Goal: Task Accomplishment & Management: Use online tool/utility

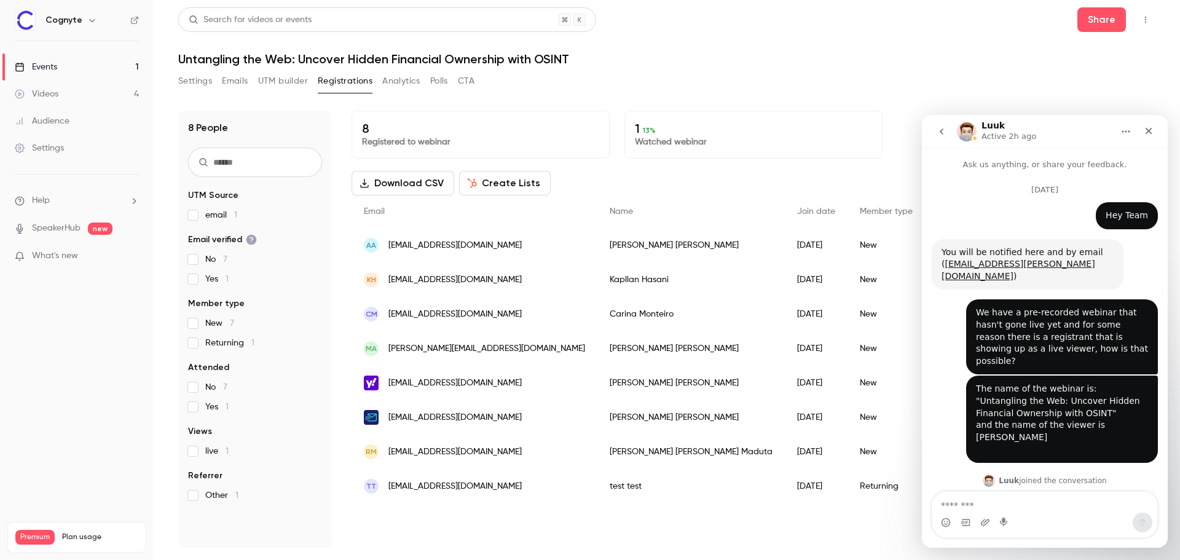
scroll to position [2, 0]
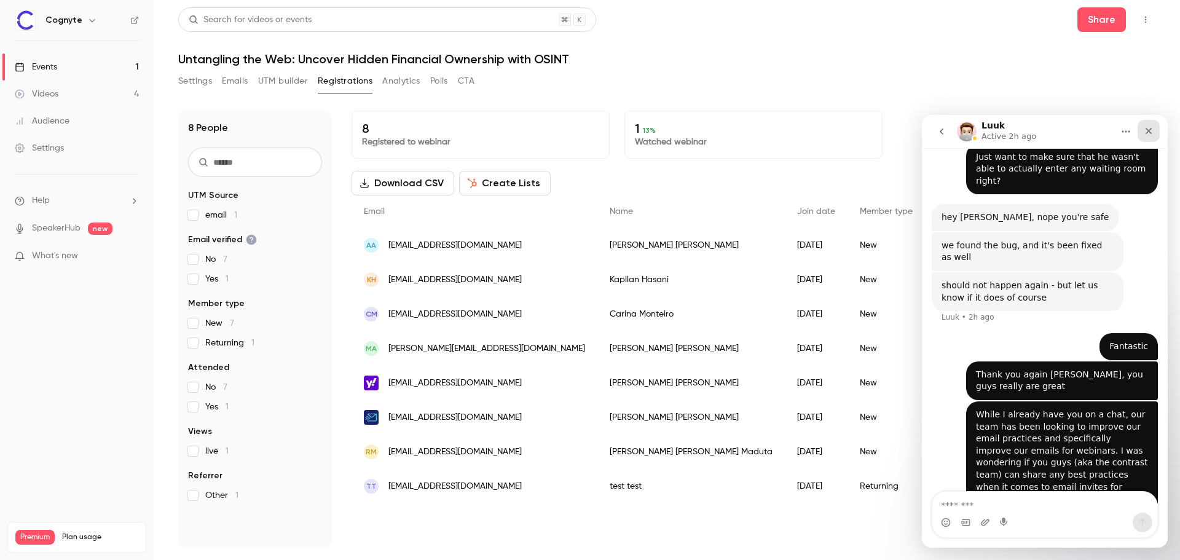
click at [1155, 127] on div "Close" at bounding box center [1149, 131] width 22 height 22
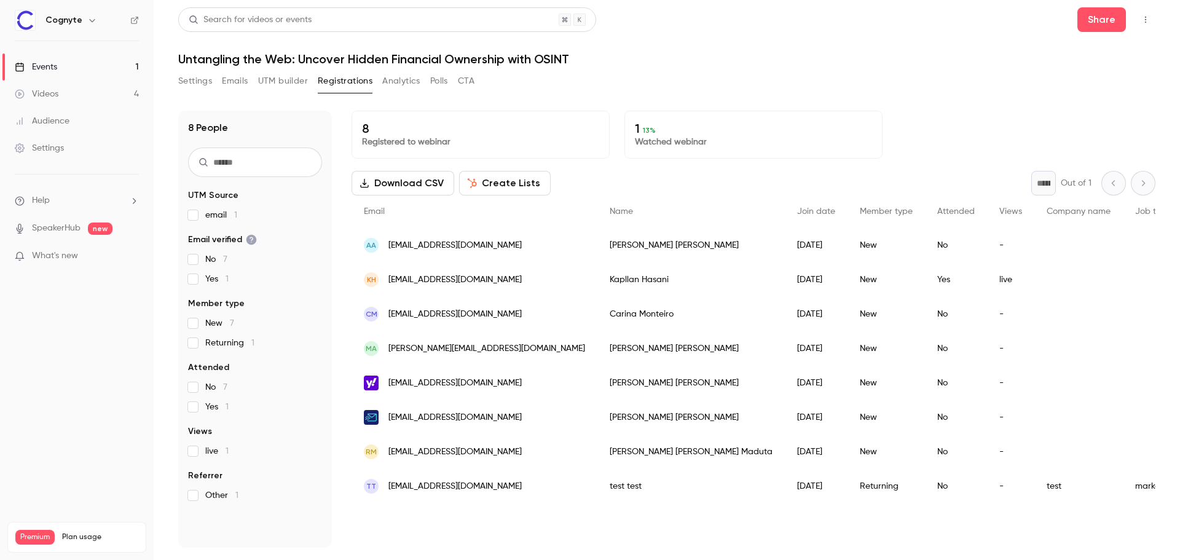
scroll to position [1217, 0]
click at [1149, 21] on icon "button" at bounding box center [1146, 19] width 10 height 9
click at [1094, 76] on li "Enter Studio" at bounding box center [1088, 83] width 133 height 32
click at [67, 68] on link "Events 1" at bounding box center [77, 66] width 154 height 27
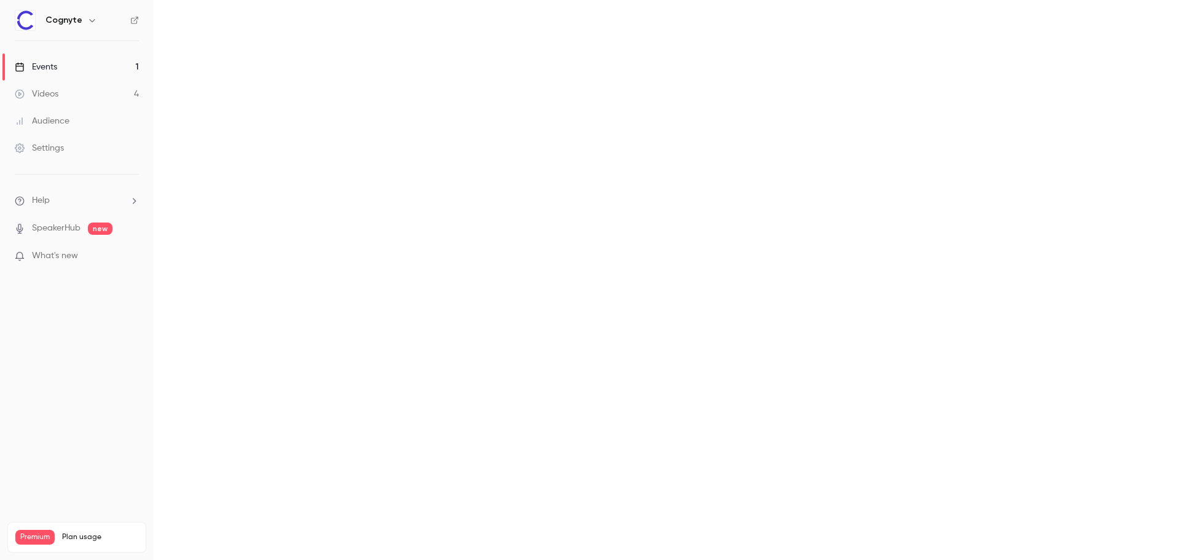
click at [55, 99] on div "Videos" at bounding box center [37, 94] width 44 height 12
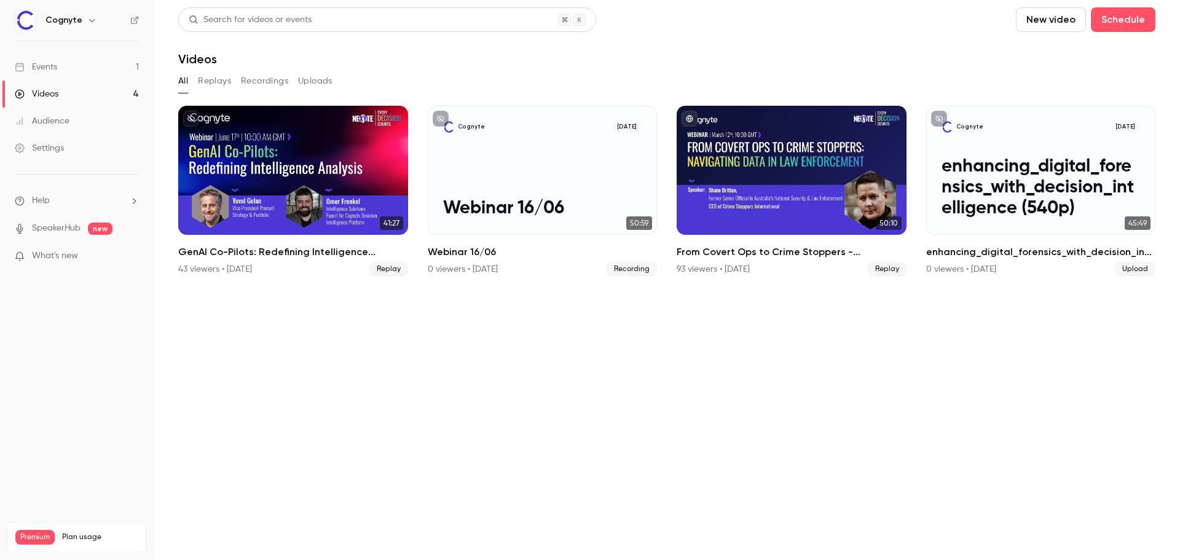
click at [1053, 24] on button "New video" at bounding box center [1051, 19] width 70 height 25
click at [1067, 60] on li "Record" at bounding box center [1086, 53] width 133 height 32
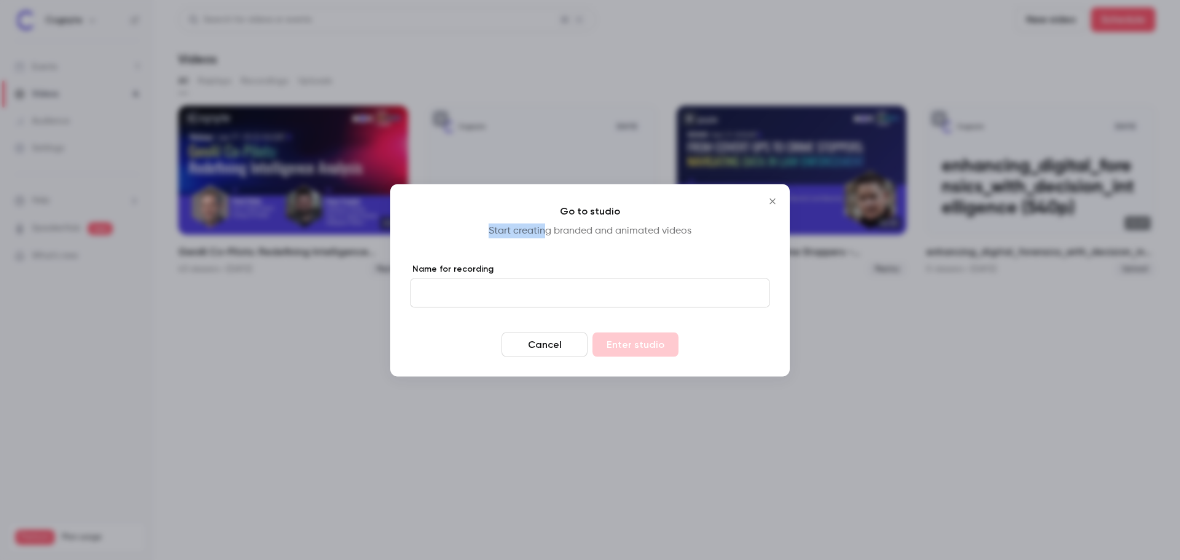
drag, startPoint x: 485, startPoint y: 234, endPoint x: 547, endPoint y: 233, distance: 62.1
click at [547, 233] on p "Start creating branded and animated videos" at bounding box center [590, 230] width 360 height 15
click at [548, 233] on p "Start creating branded and animated videos" at bounding box center [590, 230] width 360 height 15
click at [556, 233] on p "Start creating branded and animated videos" at bounding box center [590, 230] width 360 height 15
click at [565, 232] on p "Start creating branded and animated videos" at bounding box center [590, 230] width 360 height 15
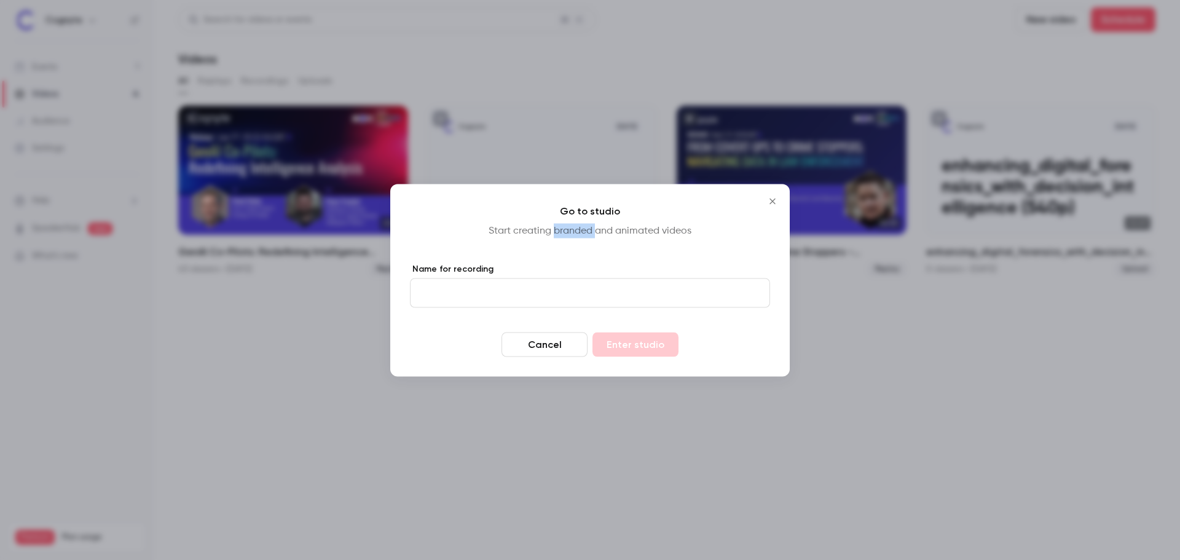
click at [565, 232] on p "Start creating branded and animated videos" at bounding box center [590, 230] width 360 height 15
click at [620, 232] on p "Start creating branded and animated videos" at bounding box center [590, 230] width 360 height 15
click at [580, 296] on input "Name for recording" at bounding box center [590, 292] width 360 height 29
type input "**********"
click at [573, 346] on button "Cancel" at bounding box center [544, 344] width 86 height 25
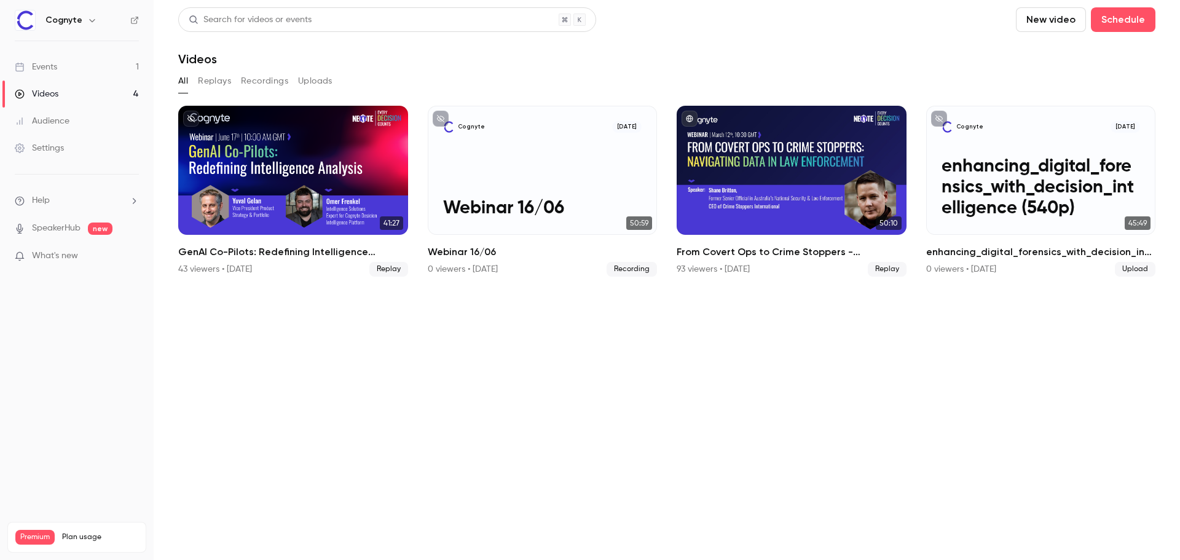
click at [253, 79] on button "Recordings" at bounding box center [264, 81] width 47 height 20
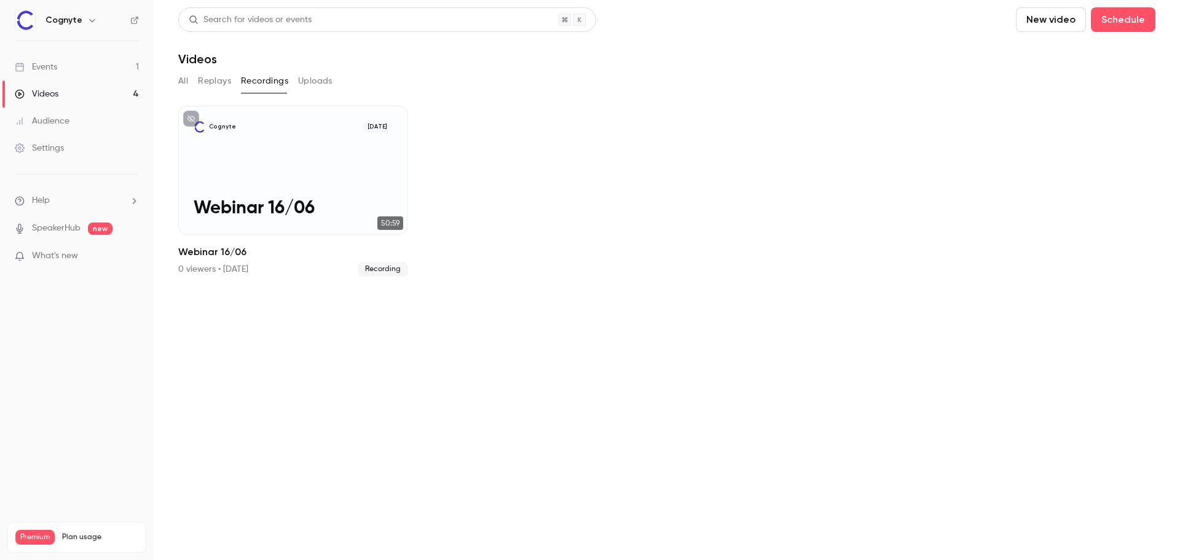
click at [54, 65] on div "Events" at bounding box center [36, 67] width 42 height 12
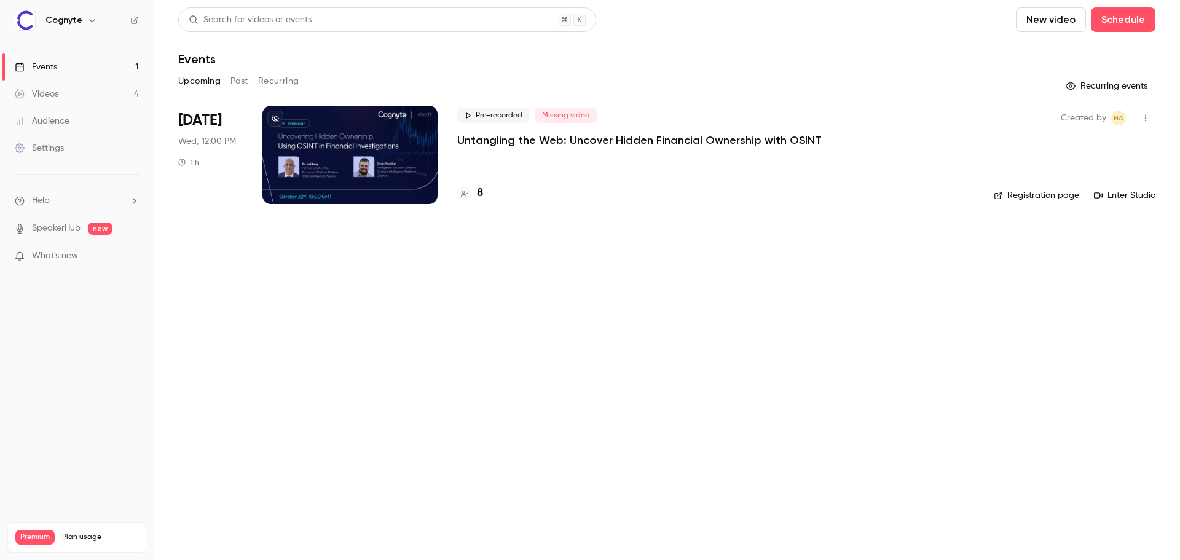
click at [332, 171] on div at bounding box center [349, 155] width 175 height 98
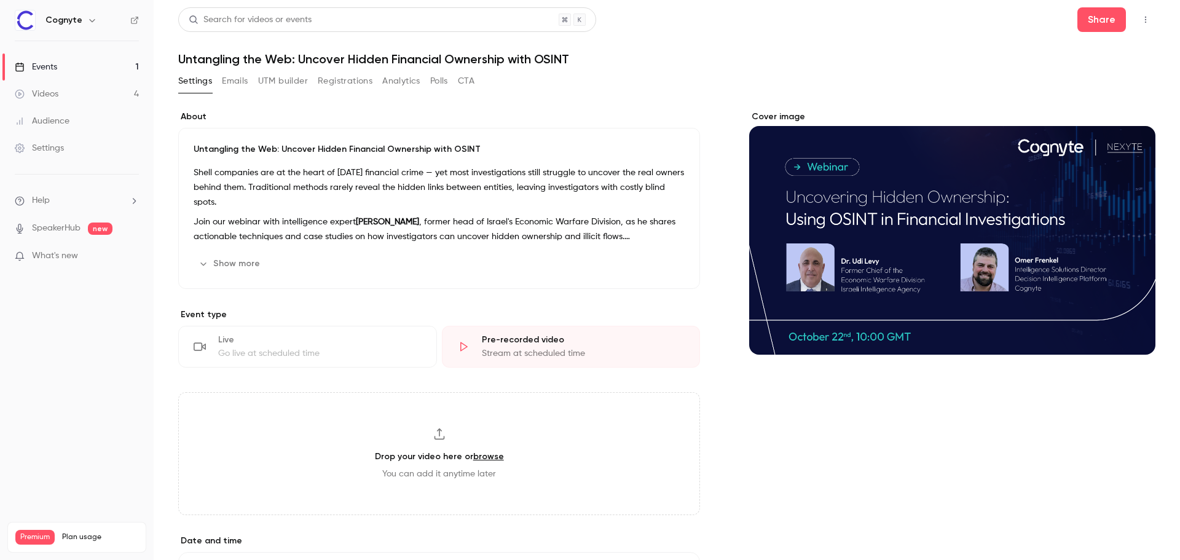
click at [477, 459] on link "browse" at bounding box center [488, 456] width 31 height 10
click at [60, 93] on link "Videos 4" at bounding box center [77, 94] width 154 height 27
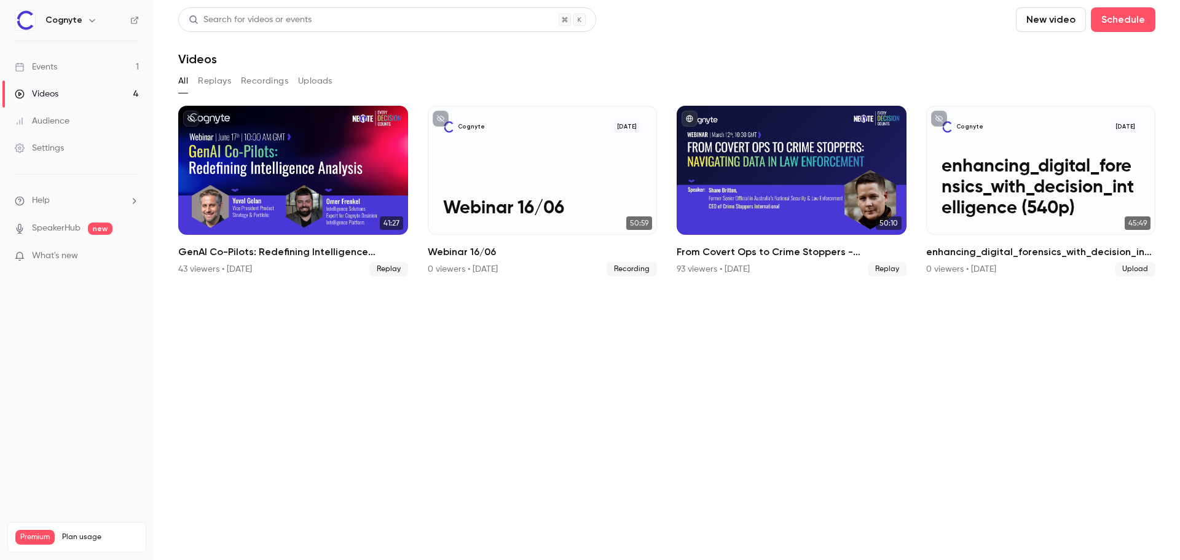
click at [1057, 21] on button "New video" at bounding box center [1051, 19] width 70 height 25
click at [1060, 49] on div "Record" at bounding box center [1095, 53] width 93 height 12
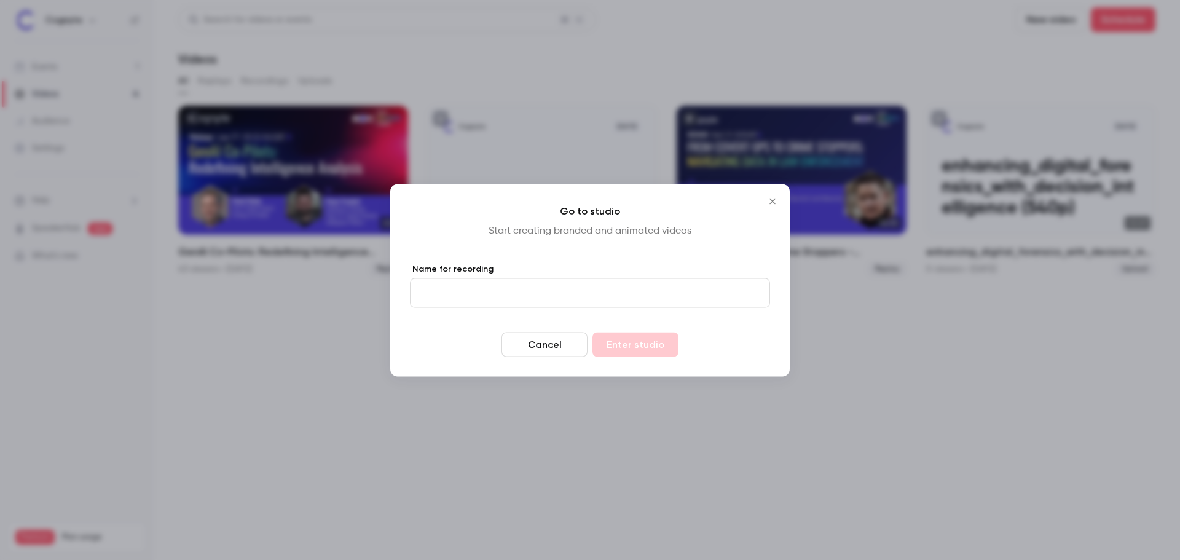
click at [494, 294] on input "Name for recording" at bounding box center [590, 292] width 360 height 29
type input "**********"
click at [624, 347] on button "Enter studio" at bounding box center [635, 344] width 86 height 25
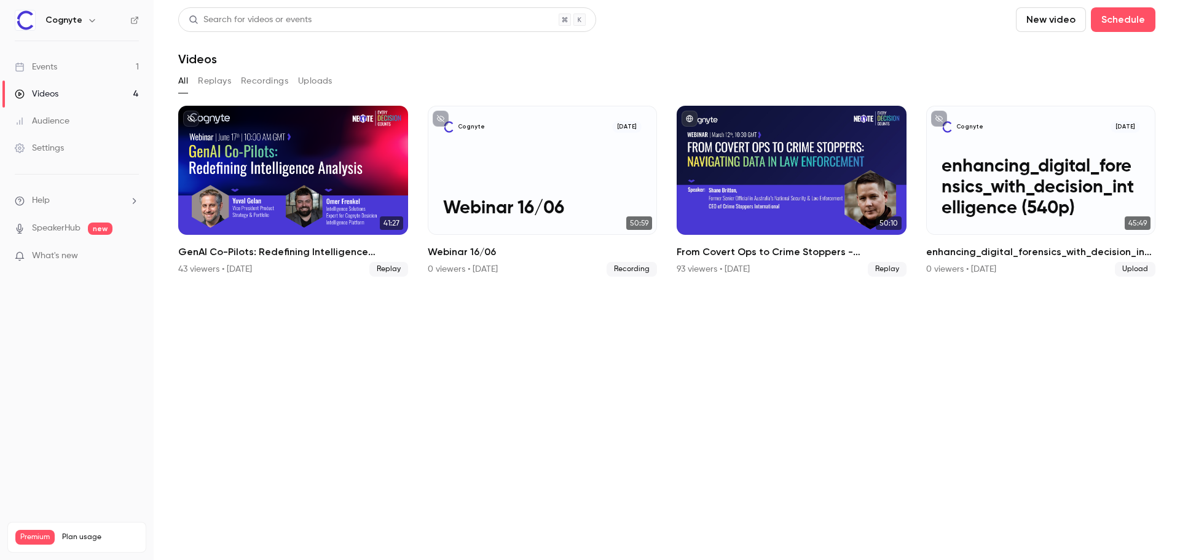
click at [281, 85] on button "Recordings" at bounding box center [264, 81] width 47 height 20
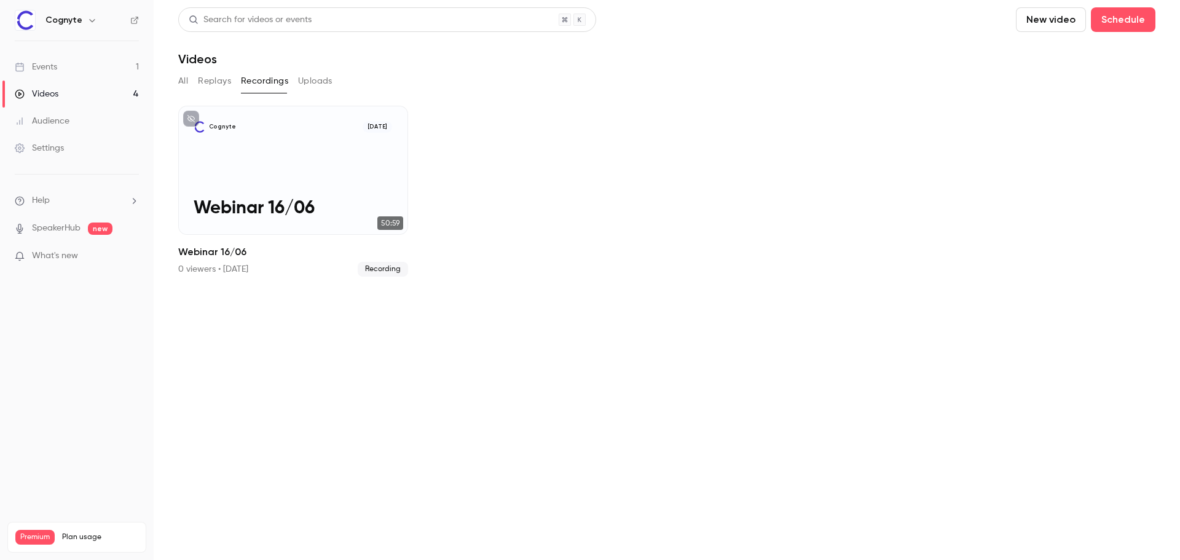
click at [313, 80] on button "Uploads" at bounding box center [315, 81] width 34 height 20
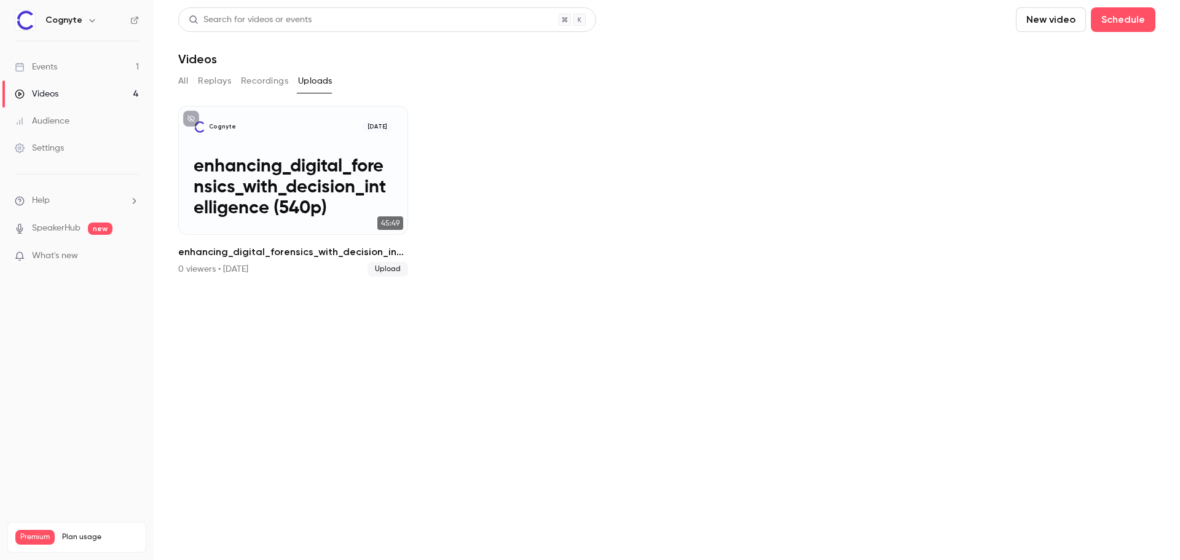
click at [179, 79] on button "All" at bounding box center [183, 81] width 10 height 20
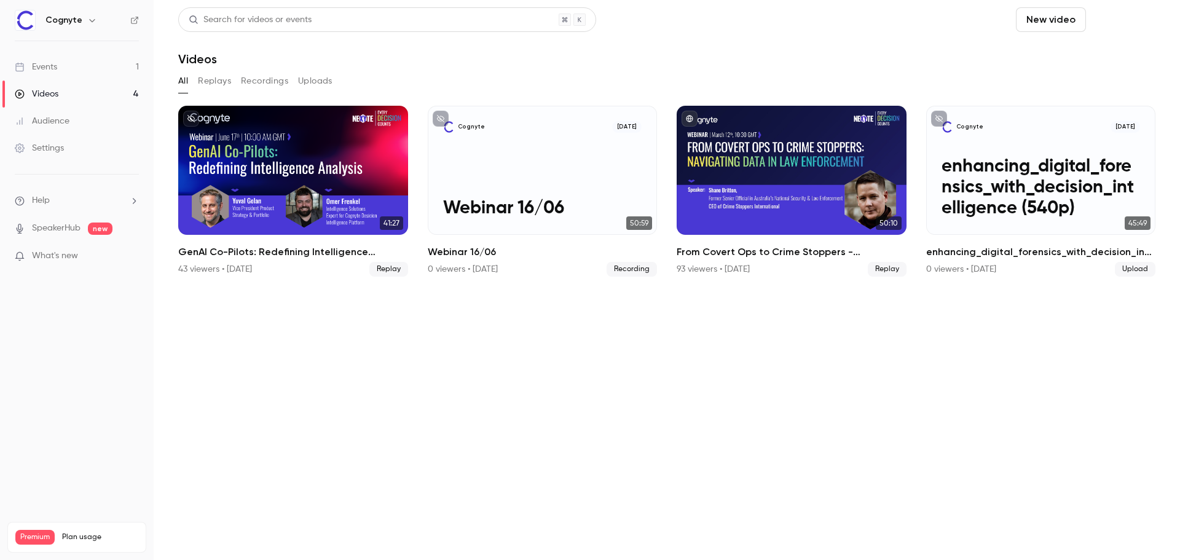
click at [1122, 30] on button "Schedule" at bounding box center [1123, 19] width 65 height 25
click at [859, 67] on div at bounding box center [590, 280] width 1180 height 560
click at [1051, 28] on button "New video" at bounding box center [1051, 19] width 70 height 25
click at [52, 199] on div at bounding box center [590, 280] width 1180 height 560
click at [130, 199] on icon "help-dropdown-opener" at bounding box center [134, 201] width 10 height 10
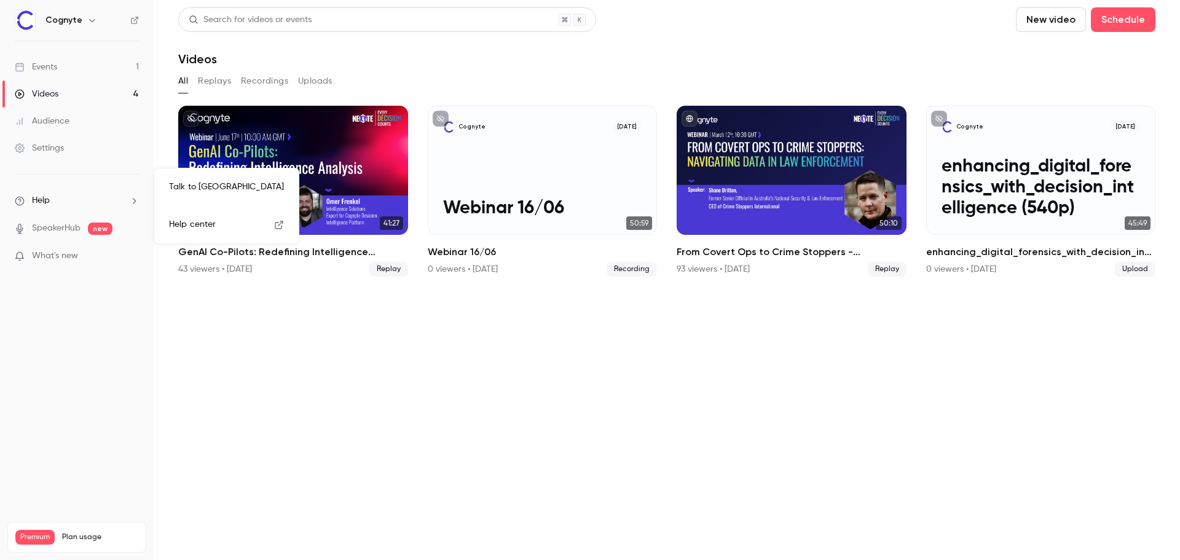
click at [211, 219] on span "Help center" at bounding box center [192, 224] width 47 height 13
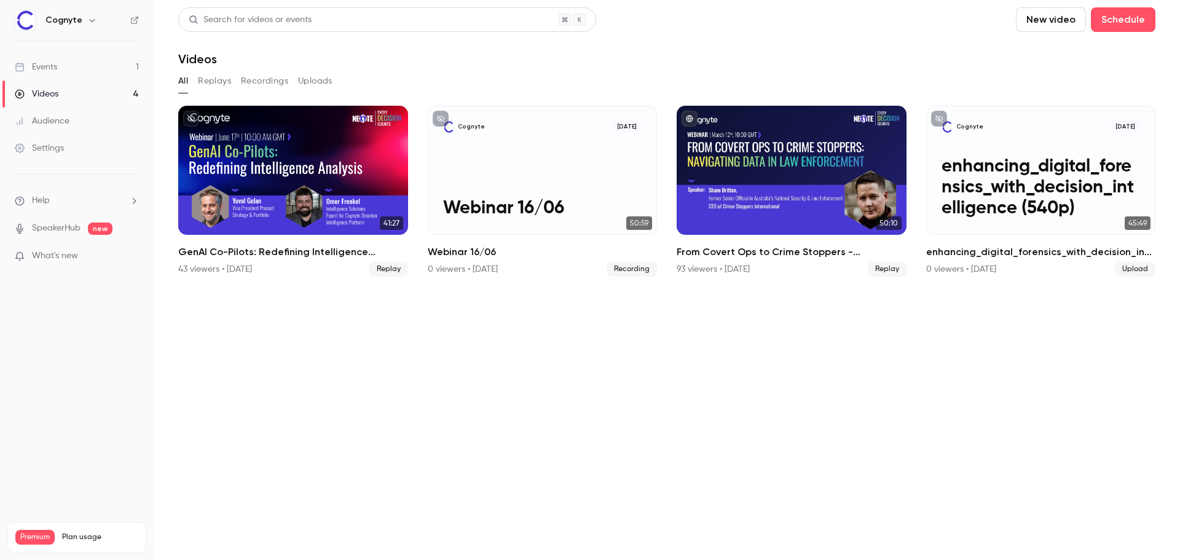
click at [1055, 22] on button "New video" at bounding box center [1051, 19] width 70 height 25
click at [364, 79] on div at bounding box center [590, 280] width 1180 height 560
click at [265, 78] on button "Recordings" at bounding box center [264, 81] width 47 height 20
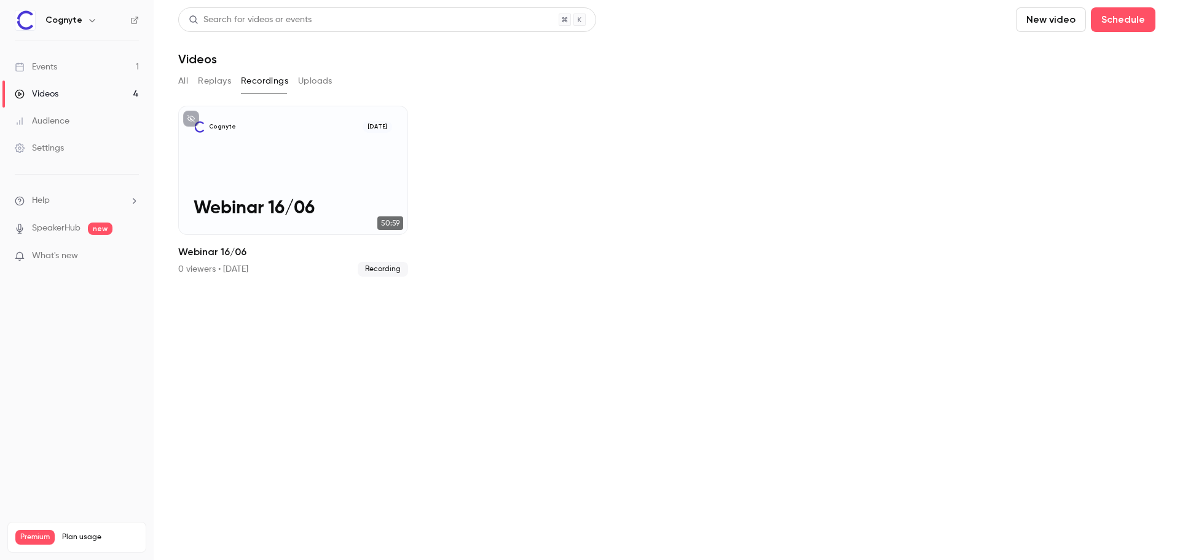
click at [183, 84] on button "All" at bounding box center [183, 81] width 10 height 20
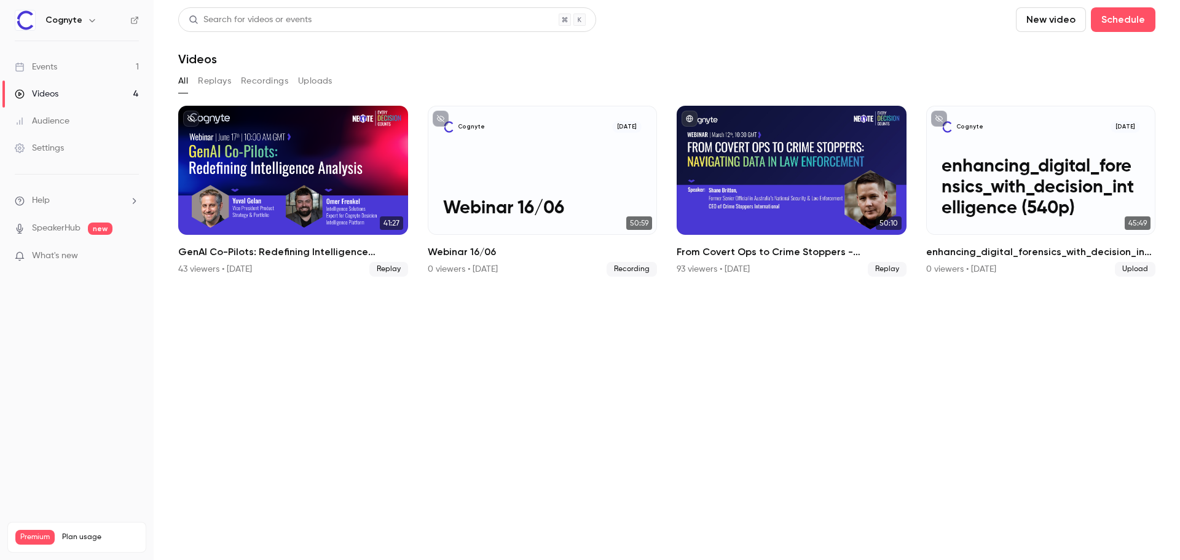
click at [85, 62] on link "Events 1" at bounding box center [77, 66] width 154 height 27
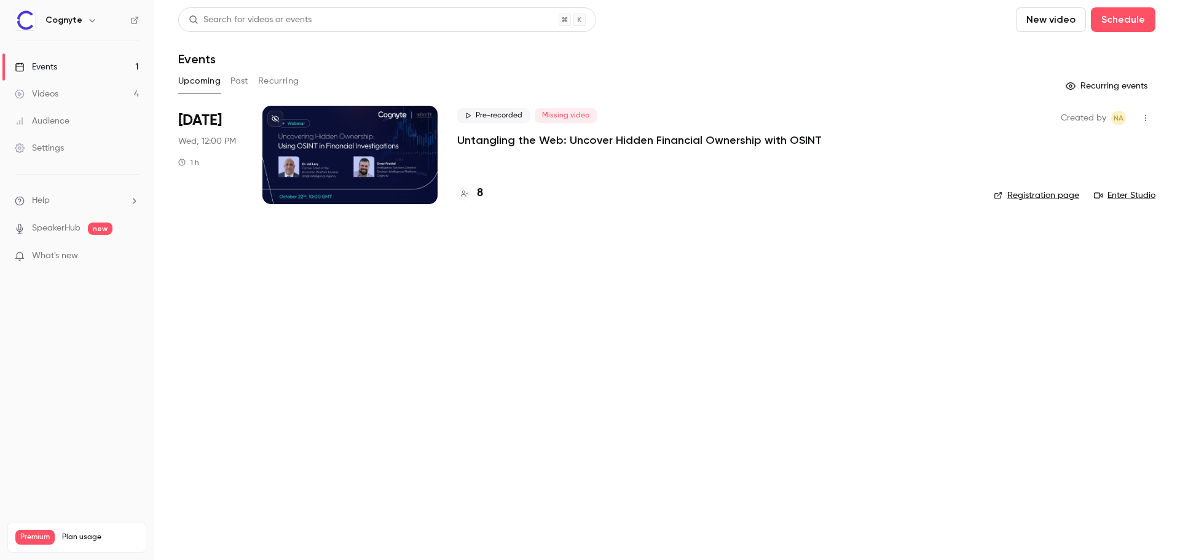
click at [1117, 193] on link "Enter Studio" at bounding box center [1124, 195] width 61 height 12
click at [305, 133] on div at bounding box center [349, 155] width 175 height 98
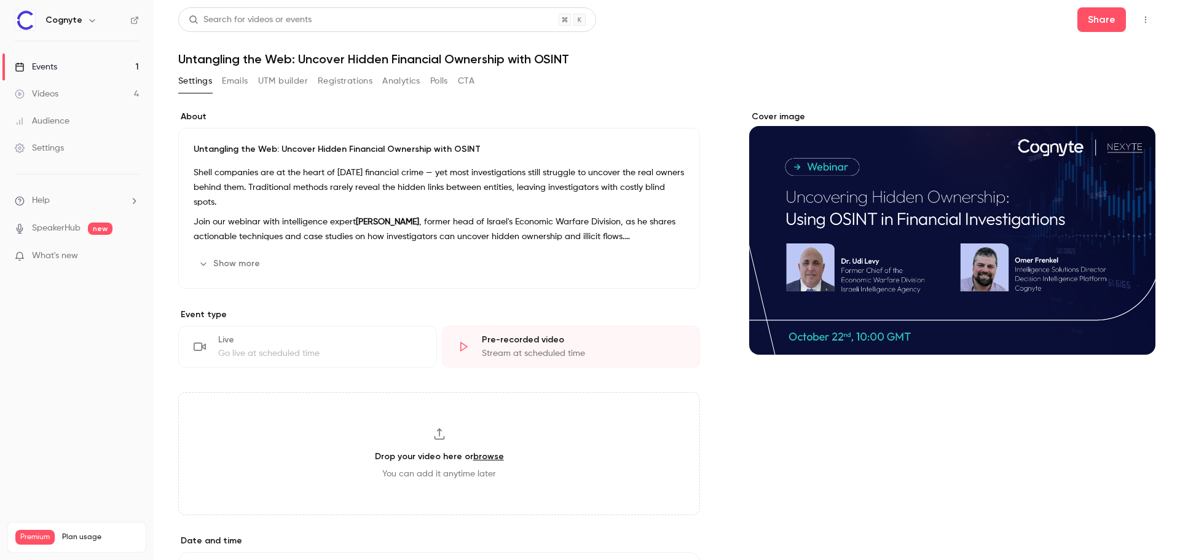
click at [334, 79] on button "Registrations" at bounding box center [345, 81] width 55 height 20
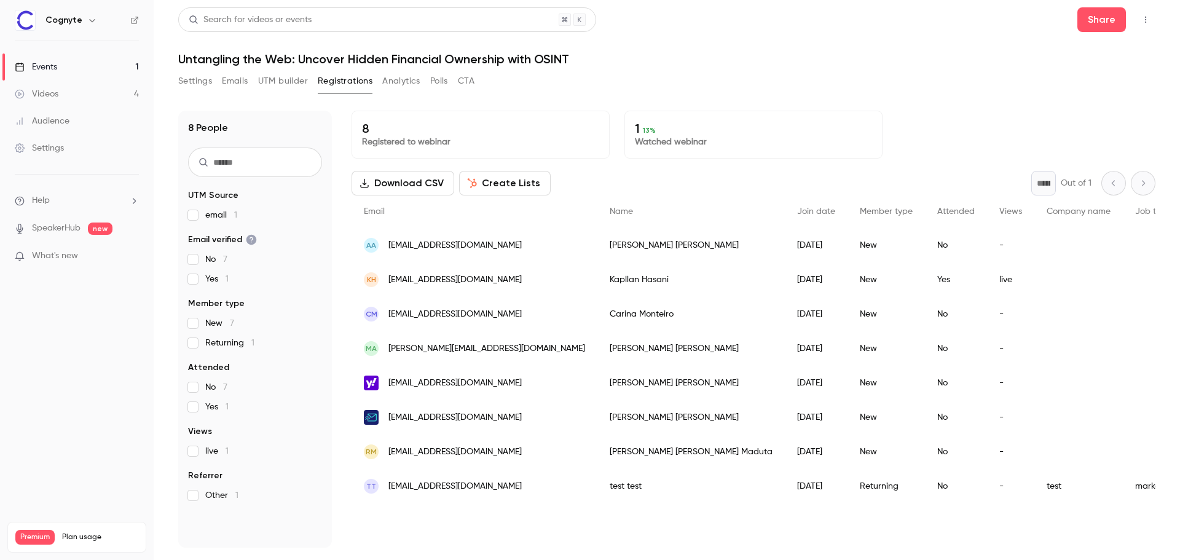
click at [281, 87] on button "UTM builder" at bounding box center [283, 81] width 50 height 20
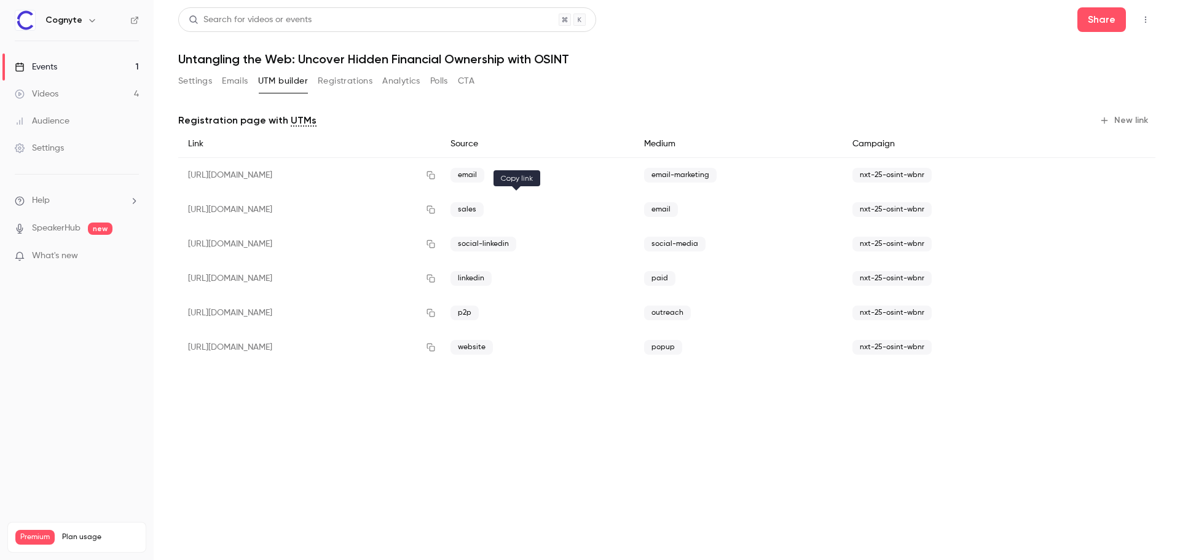
click at [435, 208] on icon "button" at bounding box center [431, 210] width 8 height 8
click at [206, 78] on button "Settings" at bounding box center [195, 81] width 34 height 20
